Goal: Task Accomplishment & Management: Manage account settings

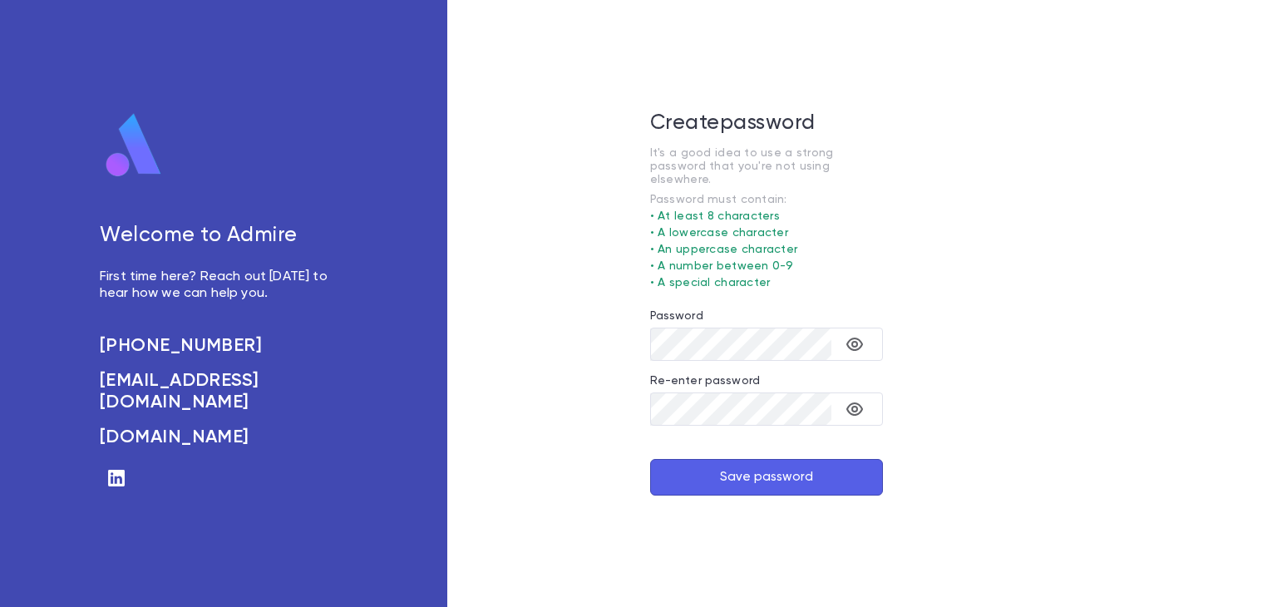
click at [132, 169] on img at bounding box center [134, 145] width 68 height 67
click at [119, 161] on img at bounding box center [134, 145] width 68 height 67
click at [0, 269] on div "Welcome to Admire First time here? Reach out today to hear how we can help you.…" at bounding box center [223, 303] width 447 height 607
click at [858, 334] on icon "toggle password visibility" at bounding box center [855, 344] width 20 height 20
click at [791, 471] on button "Save password" at bounding box center [766, 477] width 233 height 37
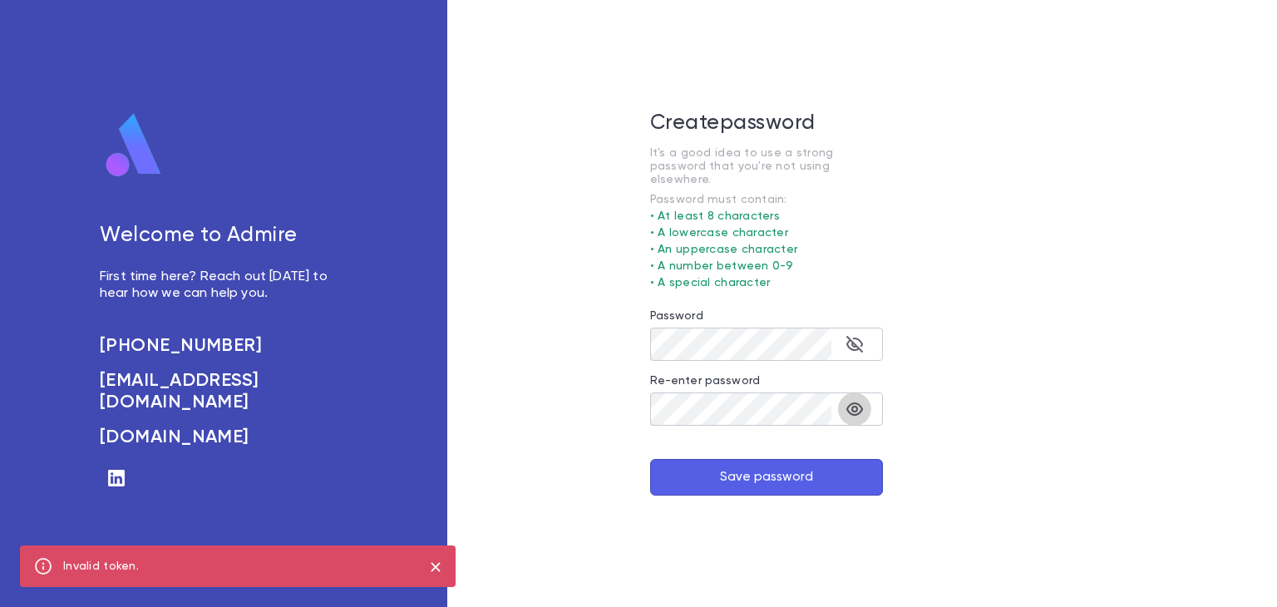
click at [861, 399] on icon "toggle password visibility" at bounding box center [855, 409] width 20 height 20
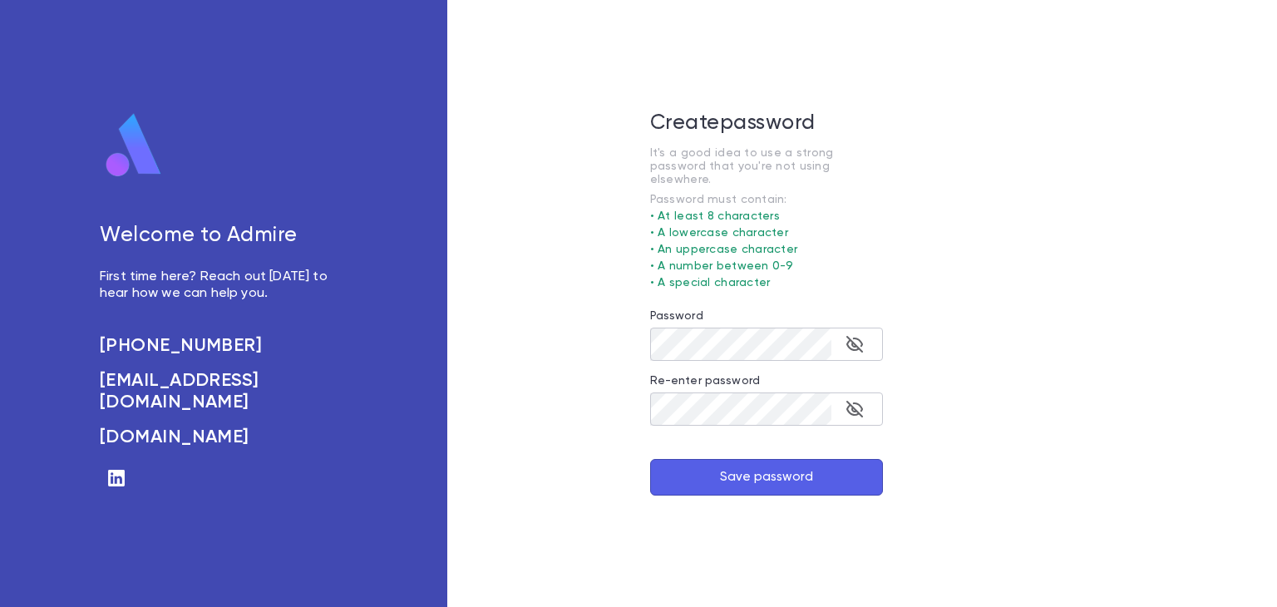
click at [785, 479] on button "Save password" at bounding box center [766, 477] width 233 height 37
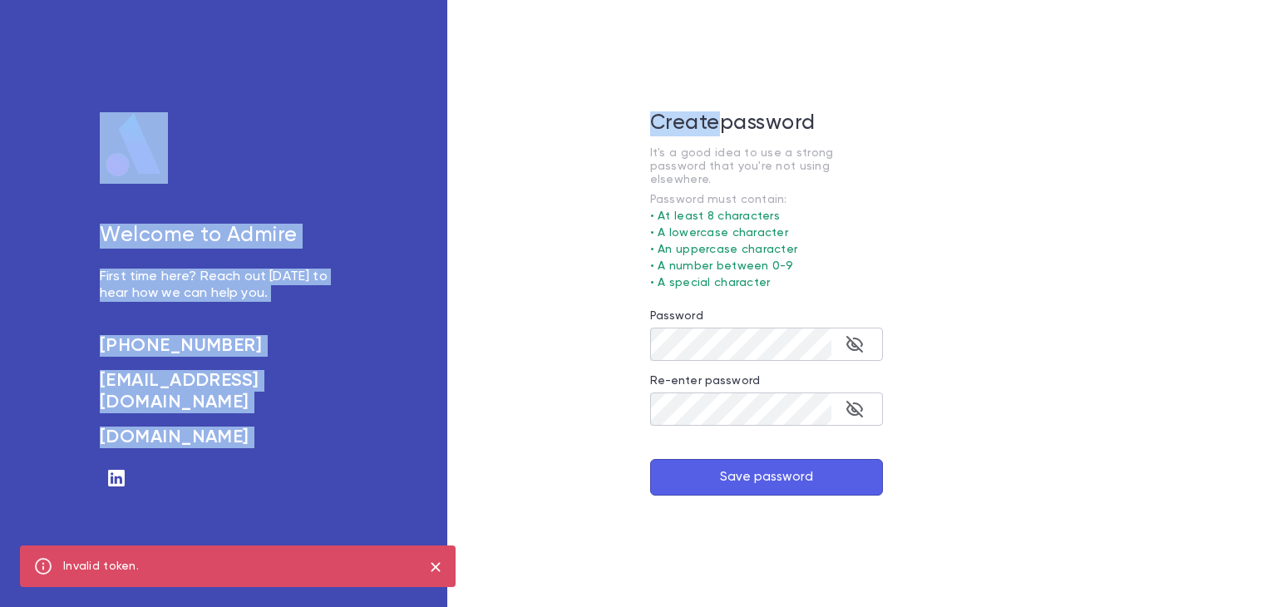
drag, startPoint x: 462, startPoint y: 106, endPoint x: 815, endPoint y: 13, distance: 364.7
click at [736, 34] on div "Welcome to Admire First time here? Reach out [DATE] to hear how we can help you…" at bounding box center [638, 303] width 1277 height 607
